Goal: Task Accomplishment & Management: Manage account settings

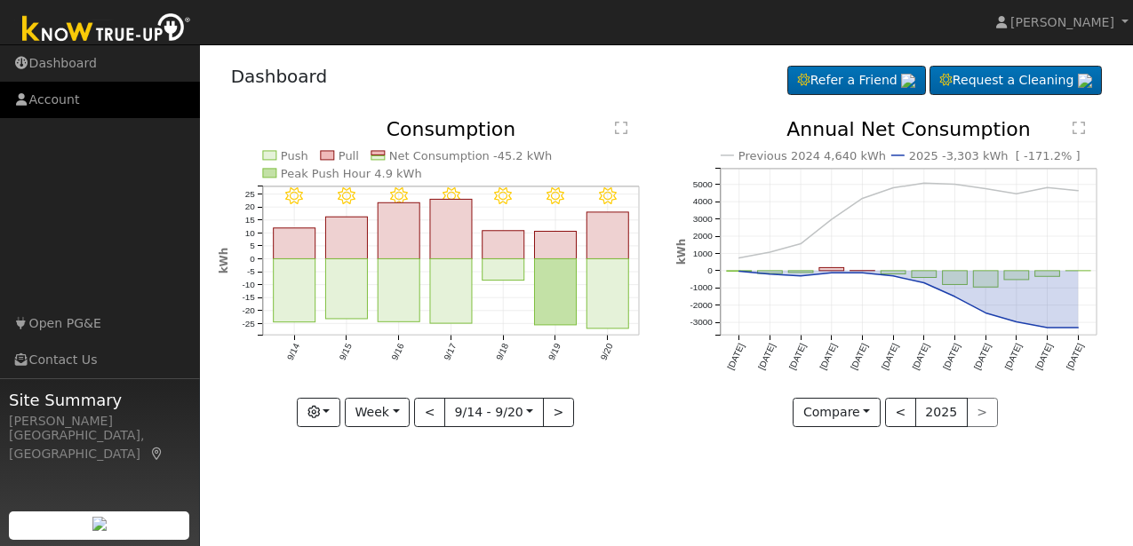
click at [65, 101] on link "Account" at bounding box center [100, 100] width 200 height 36
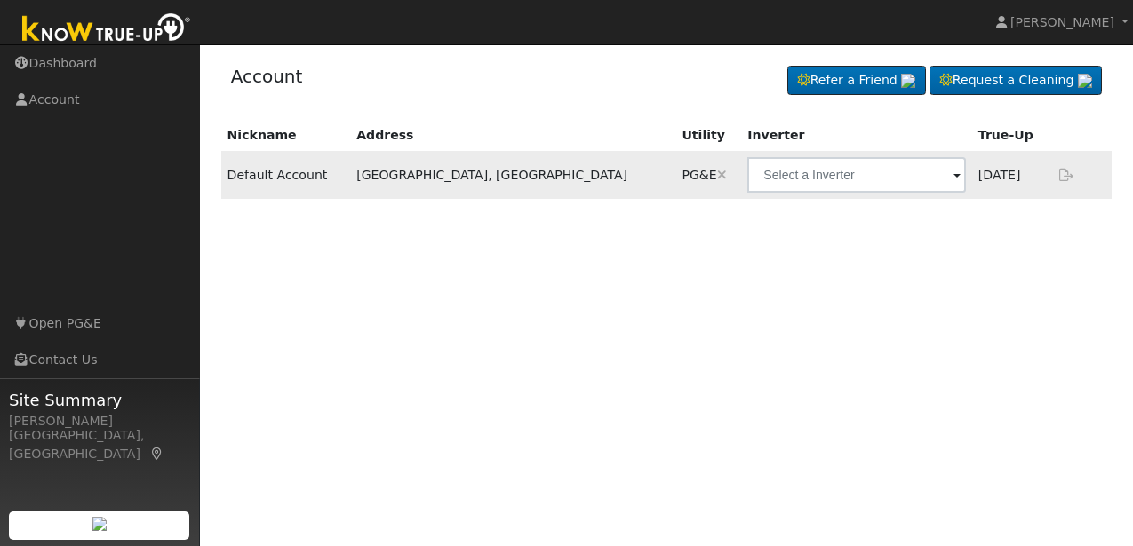
click at [953, 179] on span at bounding box center [956, 176] width 7 height 20
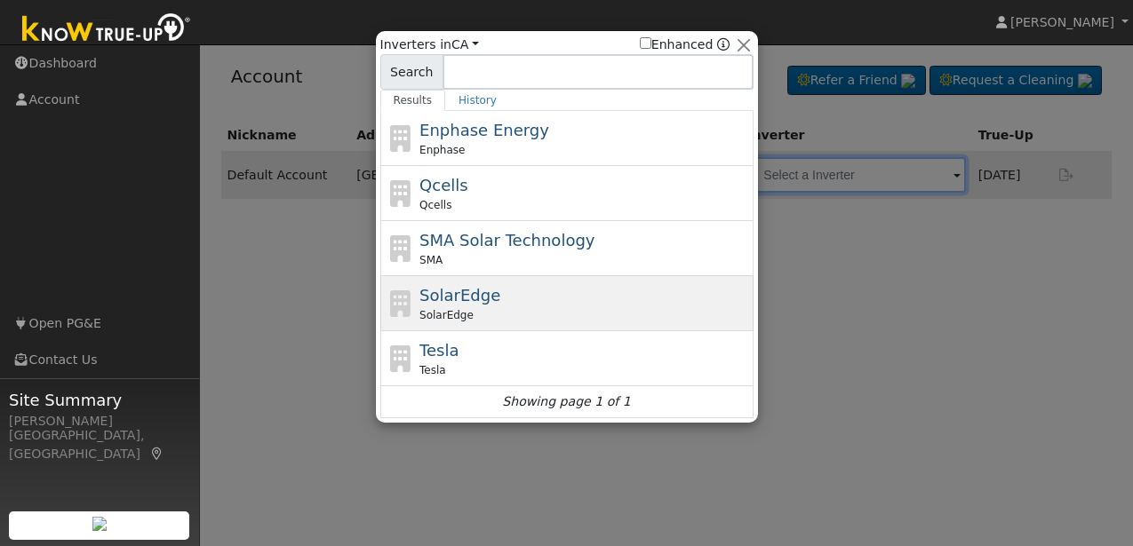
click at [463, 298] on span "SolarEdge" at bounding box center [459, 295] width 81 height 19
type input "SolarEdge"
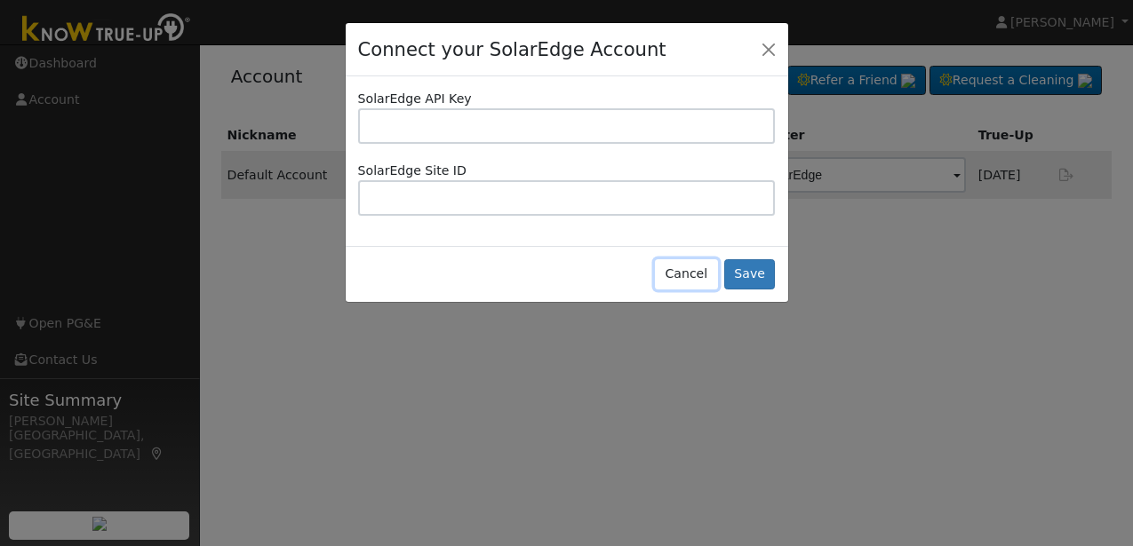
click at [682, 277] on button "Cancel" at bounding box center [686, 274] width 63 height 30
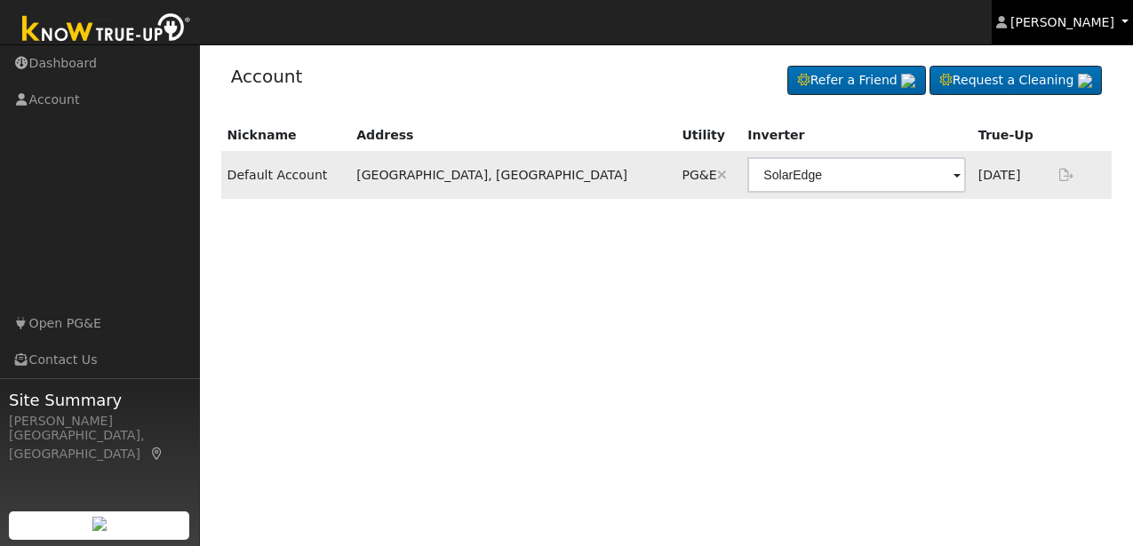
click at [1124, 26] on link "Sergio Toscano" at bounding box center [1063, 22] width 142 height 44
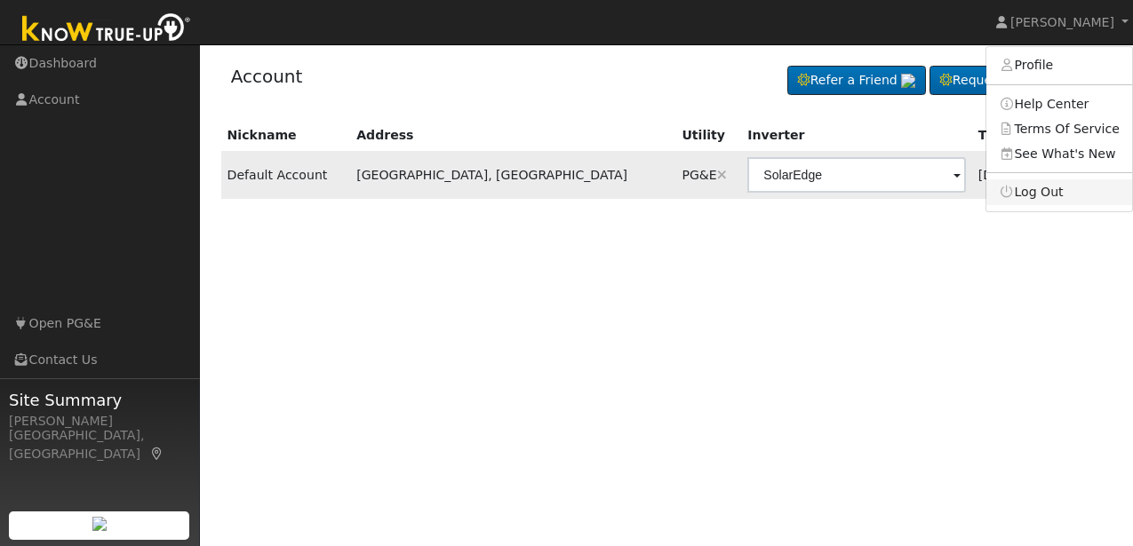
click at [1052, 187] on link "Log Out" at bounding box center [1059, 191] width 146 height 25
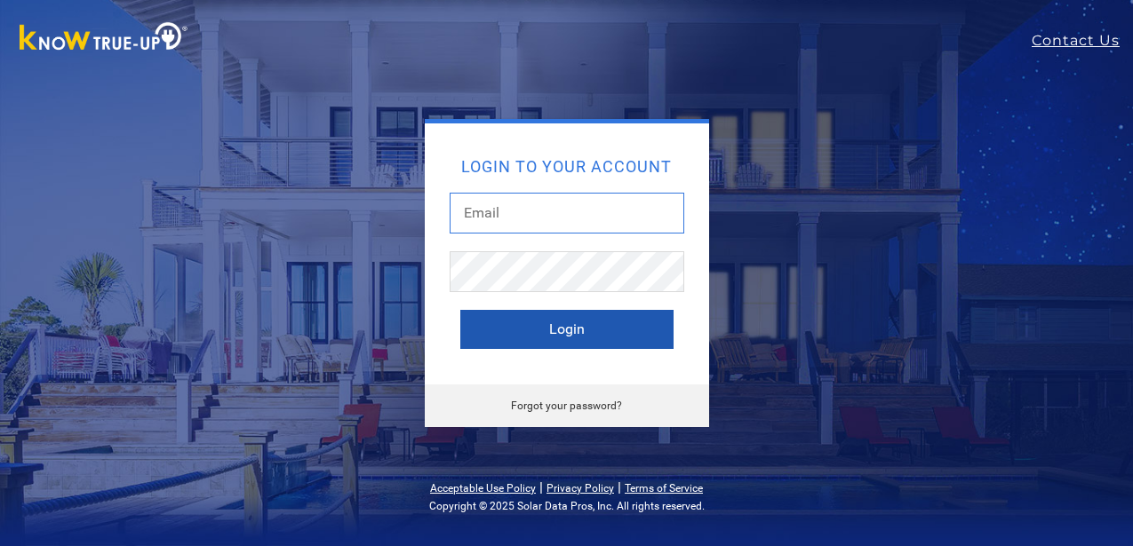
type input "[EMAIL_ADDRESS][DOMAIN_NAME]"
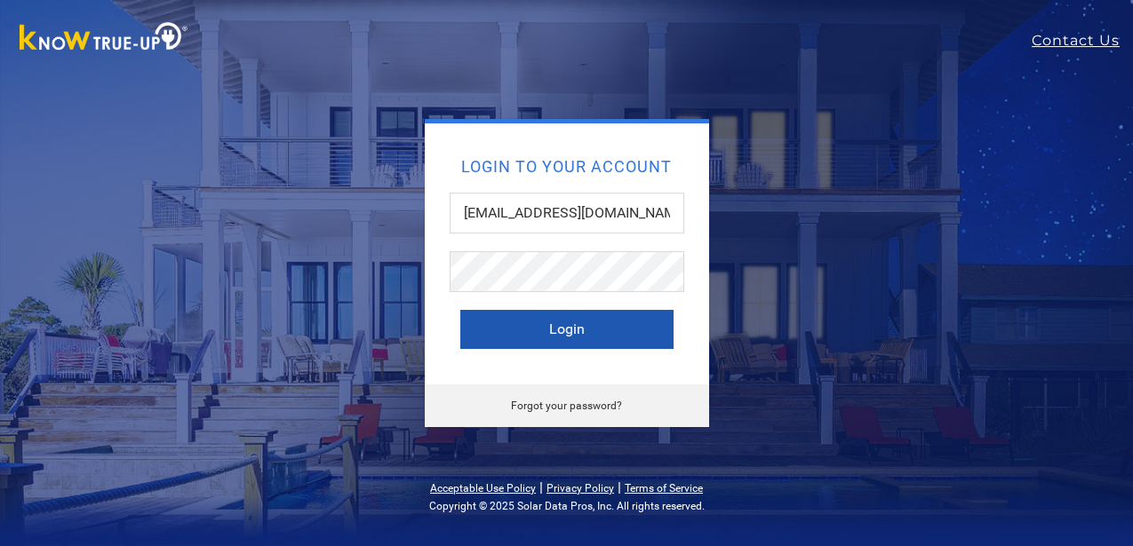
click at [579, 325] on button "Login" at bounding box center [566, 329] width 213 height 39
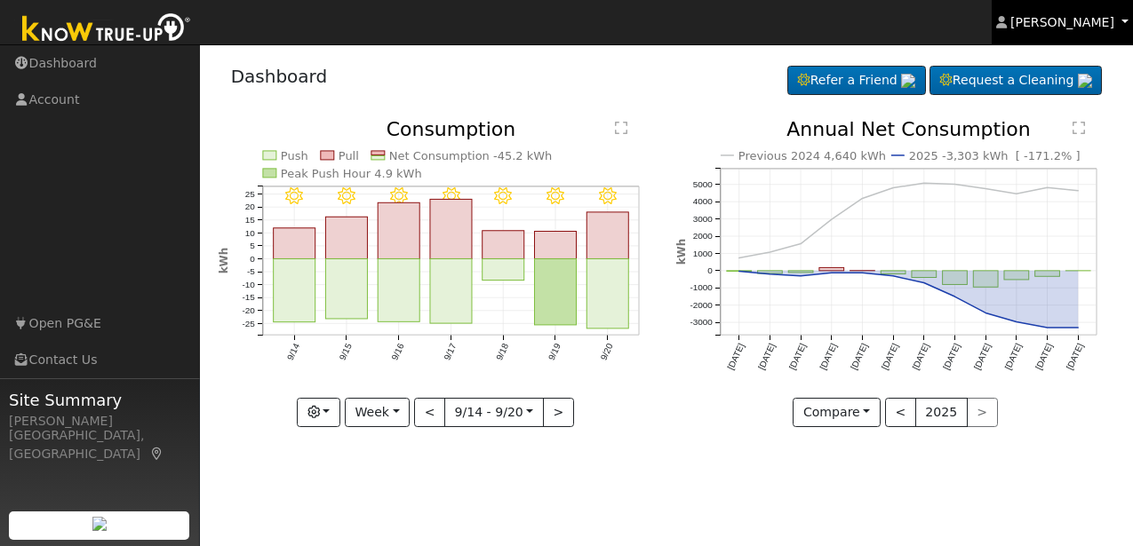
click at [1121, 27] on link "[PERSON_NAME]" at bounding box center [1063, 22] width 142 height 44
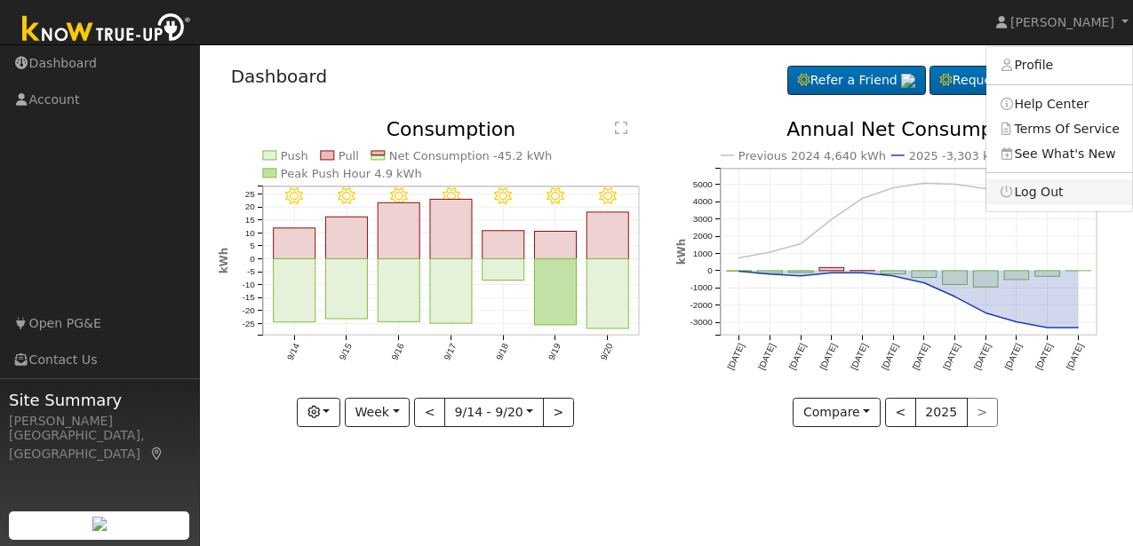
click at [1053, 193] on link "Log Out" at bounding box center [1059, 191] width 146 height 25
